Goal: Task Accomplishment & Management: Use online tool/utility

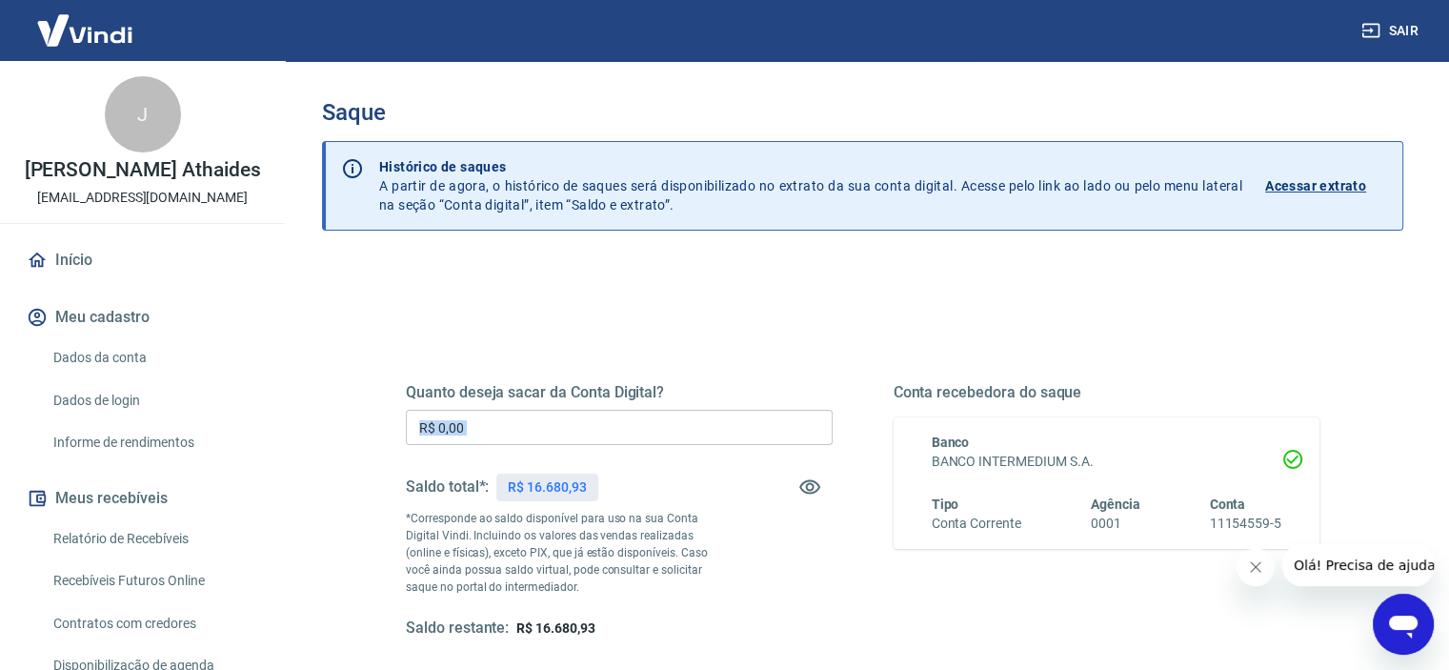
drag, startPoint x: 496, startPoint y: 445, endPoint x: 366, endPoint y: 427, distance: 131.8
click at [366, 427] on div "Quanto deseja sacar da Conta Digital? R$ 0,00 ​ Saldo total*: R$ 16.680,93 *Cor…" at bounding box center [862, 520] width 1005 height 443
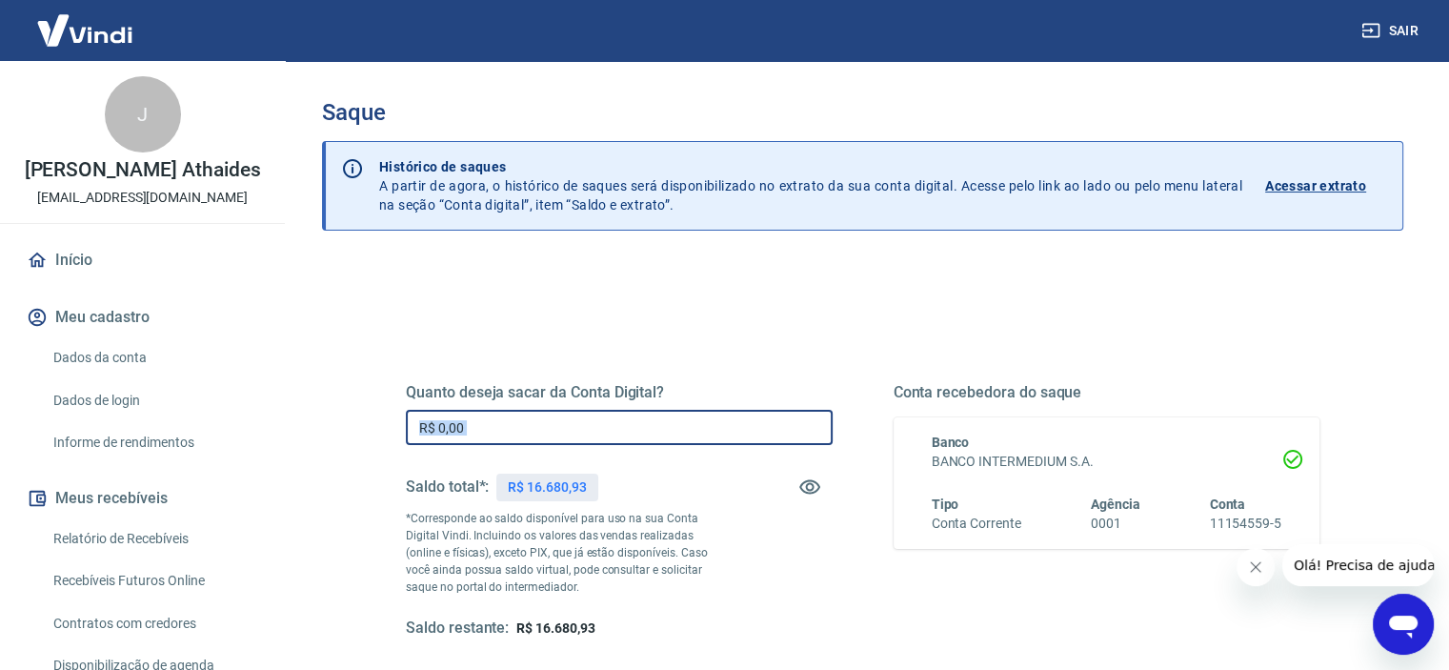
click at [585, 436] on input "R$ 0,00" at bounding box center [619, 427] width 427 height 35
paste input "1.555,28"
type input "R$ 15.552,80"
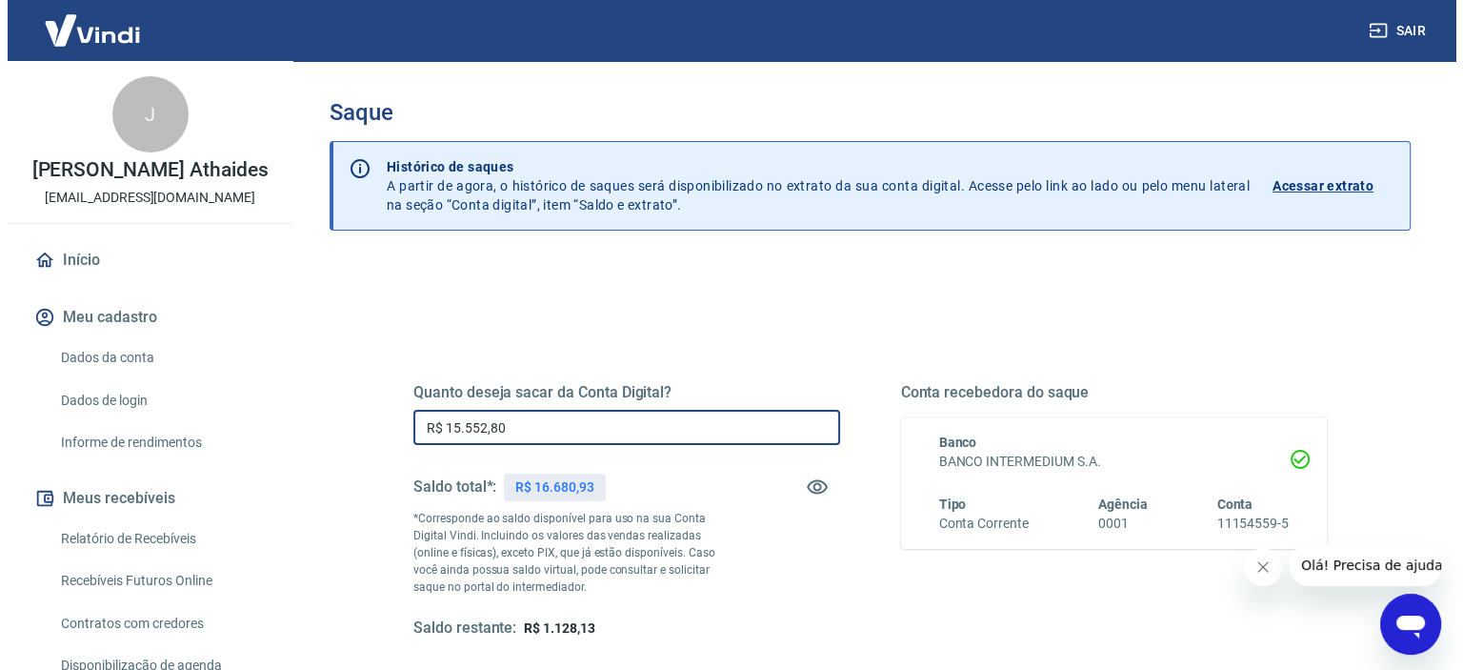
scroll to position [271, 0]
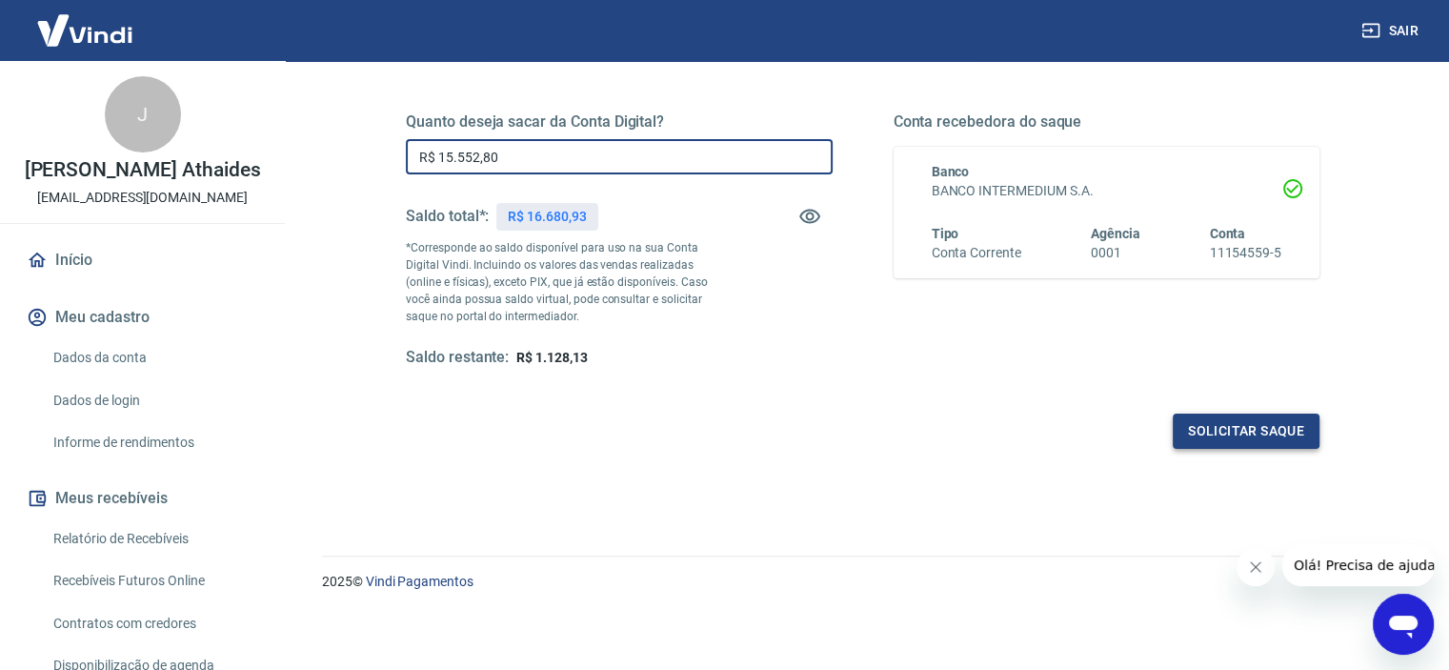
click at [1238, 445] on button "Solicitar saque" at bounding box center [1246, 430] width 147 height 35
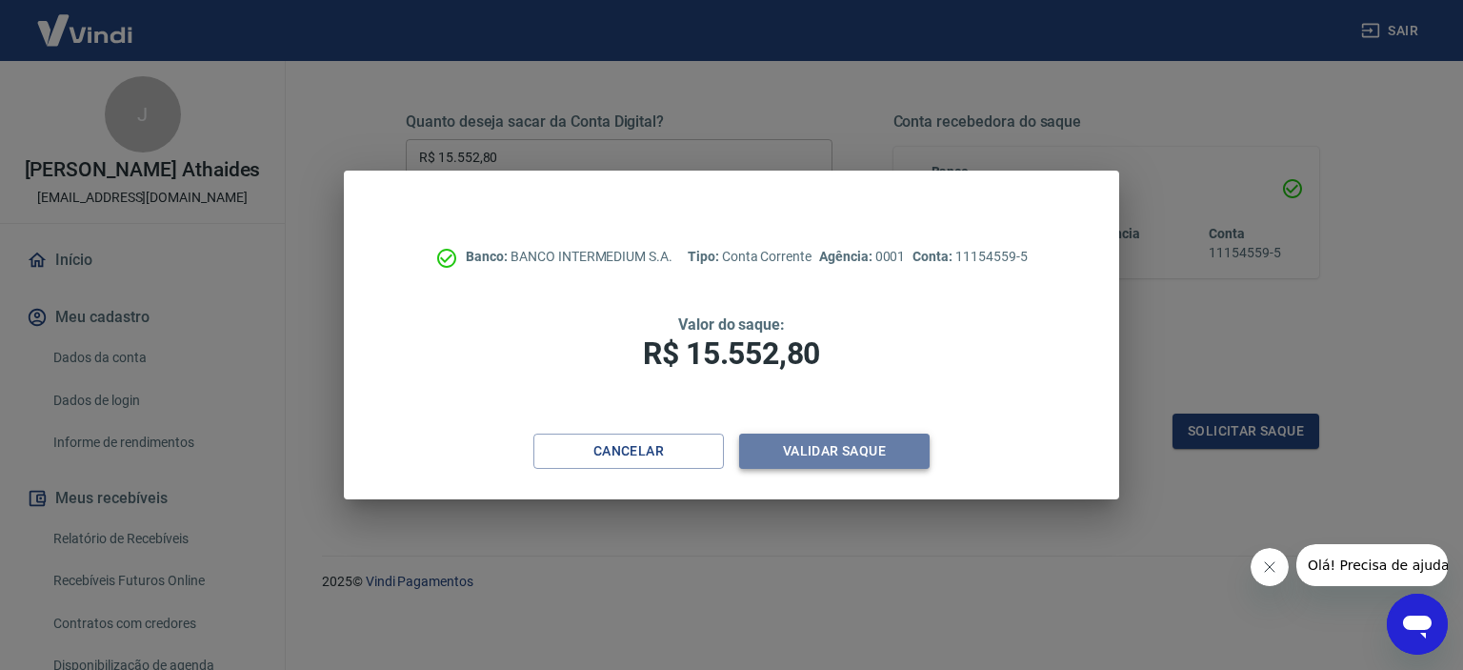
click at [869, 453] on button "Validar saque" at bounding box center [834, 450] width 191 height 35
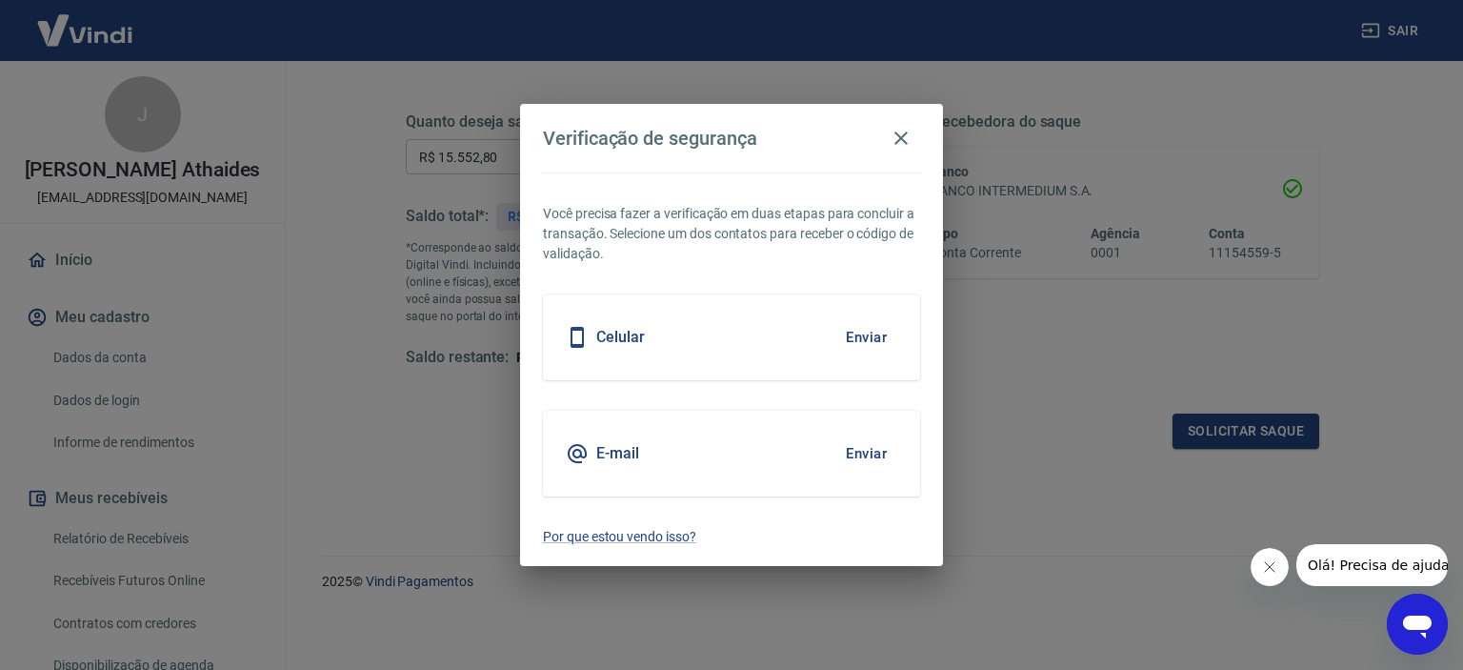
click at [823, 452] on div "E-mail Enviar" at bounding box center [731, 454] width 377 height 86
click at [869, 445] on button "Enviar" at bounding box center [866, 453] width 62 height 40
click at [861, 453] on button "Enviar" at bounding box center [866, 453] width 62 height 40
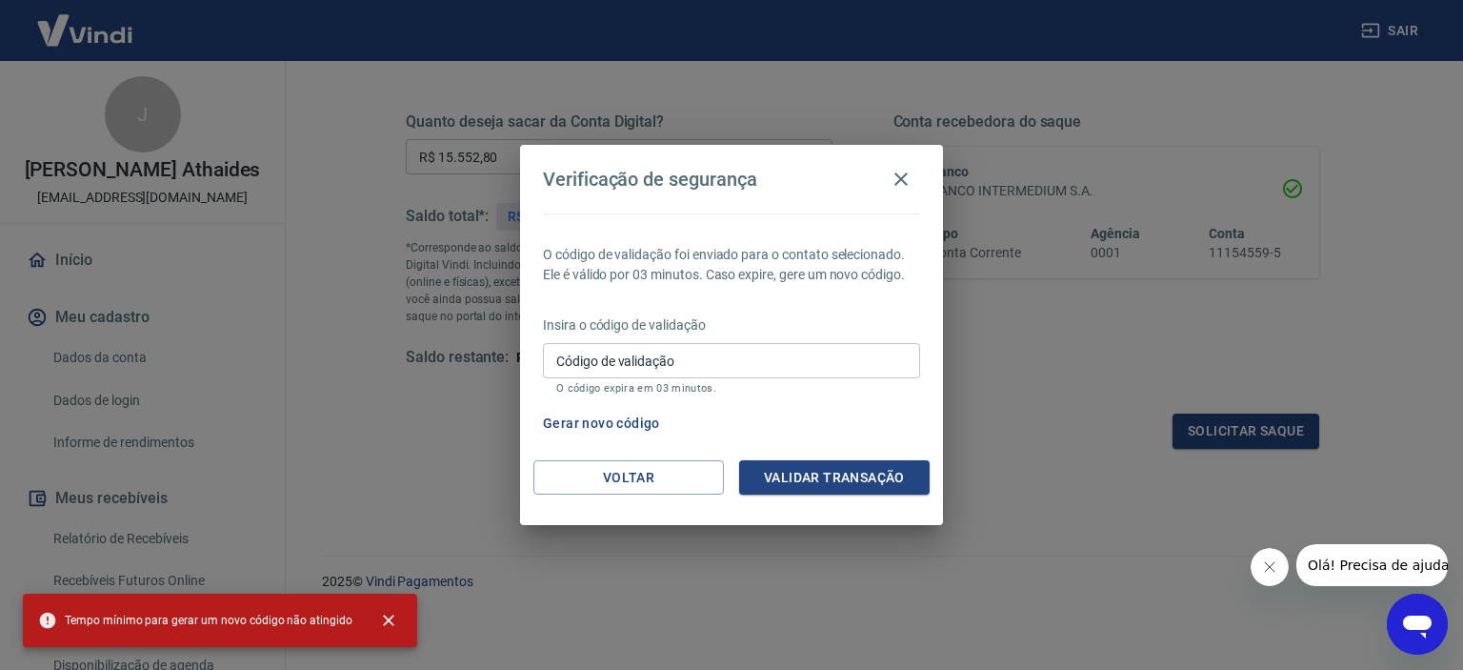
click at [663, 349] on input "Código de validação" at bounding box center [731, 360] width 377 height 35
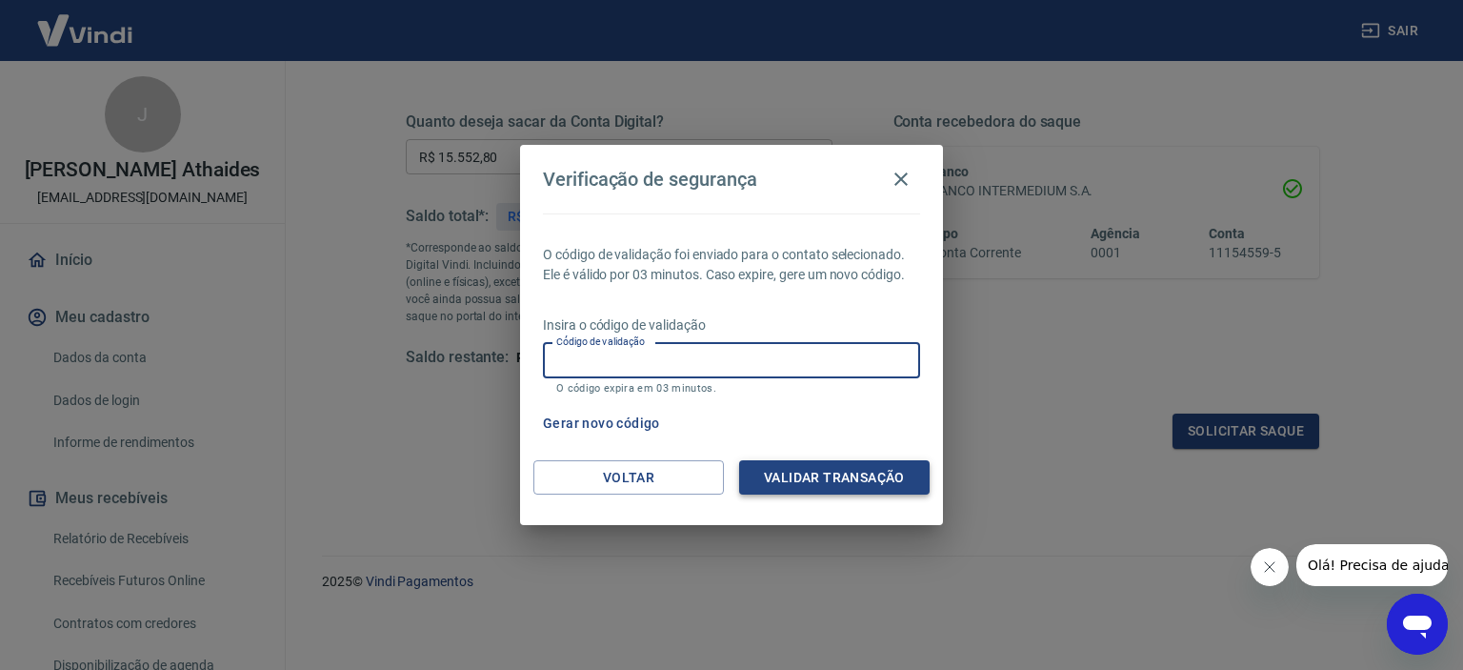
paste input "445497"
type input "445497"
click at [870, 484] on button "Validar transação" at bounding box center [834, 477] width 191 height 35
